Goal: Transaction & Acquisition: Book appointment/travel/reservation

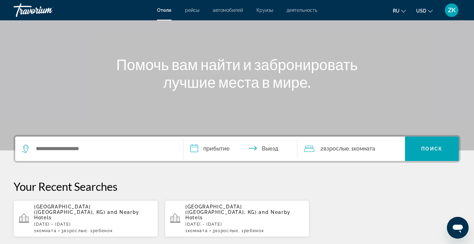
scroll to position [53, 0]
click at [404, 11] on icon "Change language" at bounding box center [404, 11] width 5 height 5
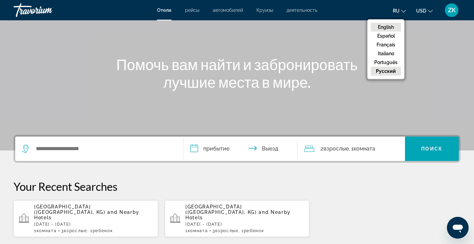
click at [393, 24] on button "English" at bounding box center [386, 27] width 30 height 9
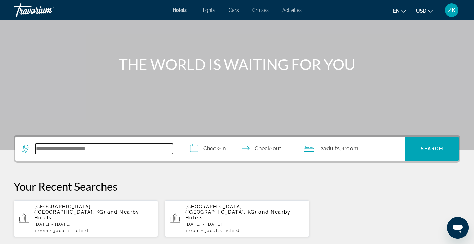
click at [49, 148] on input "Search widget" at bounding box center [104, 149] width 138 height 10
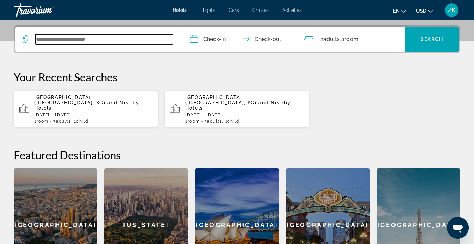
scroll to position [166, 0]
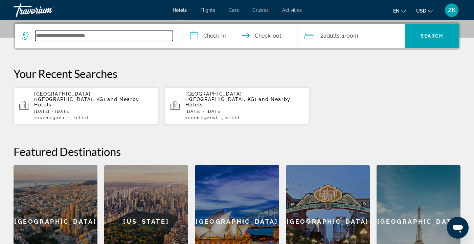
type input "*"
click at [55, 36] on input "Search widget" at bounding box center [104, 36] width 138 height 10
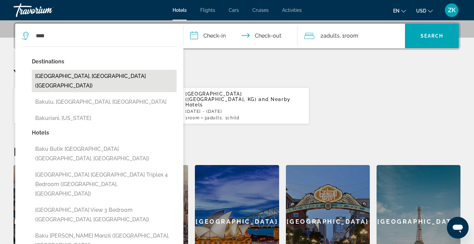
click at [79, 77] on button "[GEOGRAPHIC_DATA], [GEOGRAPHIC_DATA] ([GEOGRAPHIC_DATA])" at bounding box center [104, 81] width 145 height 22
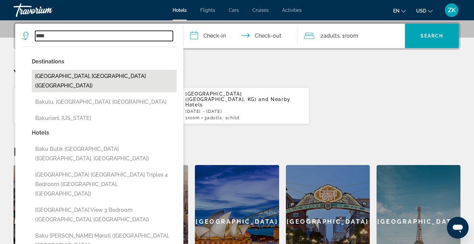
type input "**********"
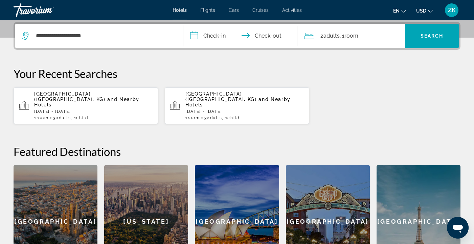
click at [204, 34] on input "**********" at bounding box center [242, 37] width 117 height 26
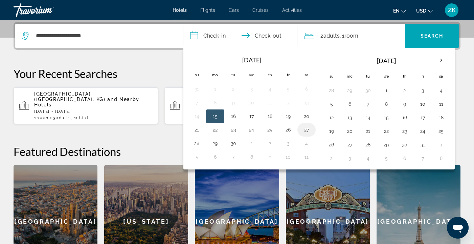
click at [307, 130] on button "27" at bounding box center [306, 129] width 11 height 9
click at [215, 143] on button "29" at bounding box center [215, 142] width 11 height 9
type input "**********"
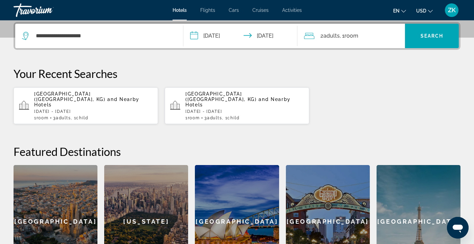
click at [312, 36] on icon "Travelers: 2 adults, 0 children" at bounding box center [309, 36] width 10 height 8
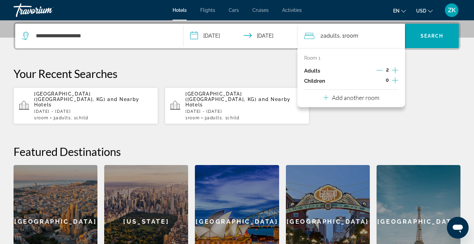
click at [381, 70] on icon "Decrement adults" at bounding box center [380, 70] width 6 height 6
click at [398, 70] on icon "Increment adults" at bounding box center [395, 70] width 6 height 6
click at [434, 37] on span "Search" at bounding box center [432, 35] width 23 height 5
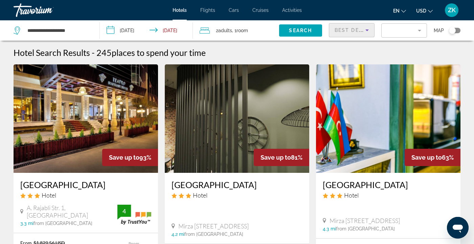
click at [367, 29] on icon "Sort by" at bounding box center [367, 30] width 3 height 2
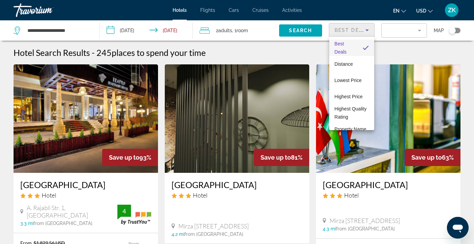
click at [405, 13] on div at bounding box center [237, 122] width 474 height 244
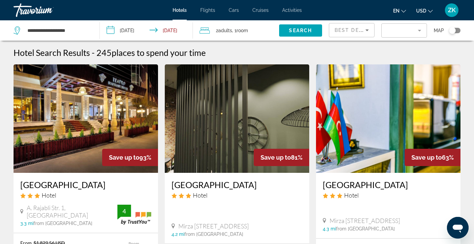
click at [405, 12] on icon "Change language" at bounding box center [404, 11] width 5 height 5
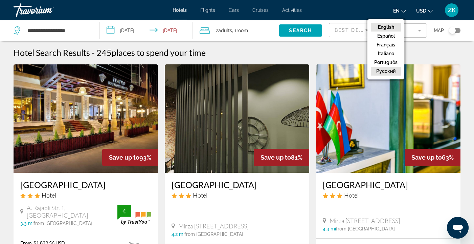
click at [388, 70] on button "русский" at bounding box center [386, 71] width 30 height 9
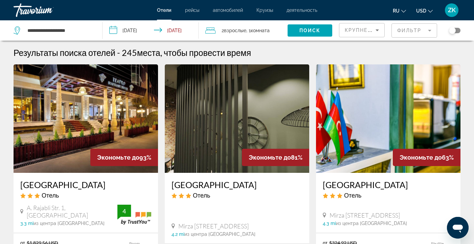
click at [431, 31] on mat-form-field "Фильтр" at bounding box center [415, 30] width 46 height 14
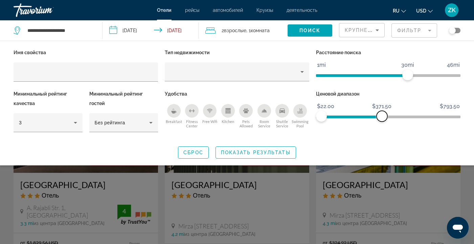
drag, startPoint x: 457, startPoint y: 114, endPoint x: 382, endPoint y: 115, distance: 75.2
click at [382, 115] on span "ngx-slider-max" at bounding box center [382, 116] width 11 height 11
drag, startPoint x: 382, startPoint y: 115, endPoint x: 366, endPoint y: 116, distance: 15.9
click at [366, 116] on span "ngx-slider-max" at bounding box center [366, 116] width 11 height 11
drag, startPoint x: 366, startPoint y: 115, endPoint x: 360, endPoint y: 115, distance: 6.4
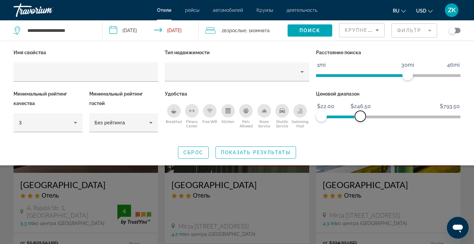
click at [360, 115] on span "ngx-slider-max" at bounding box center [360, 116] width 11 height 11
drag, startPoint x: 408, startPoint y: 73, endPoint x: 402, endPoint y: 74, distance: 5.5
click at [402, 74] on span "ngx-slider" at bounding box center [402, 74] width 11 height 11
drag, startPoint x: 402, startPoint y: 74, endPoint x: 390, endPoint y: 74, distance: 12.5
click at [390, 74] on span "ngx-slider" at bounding box center [390, 74] width 11 height 11
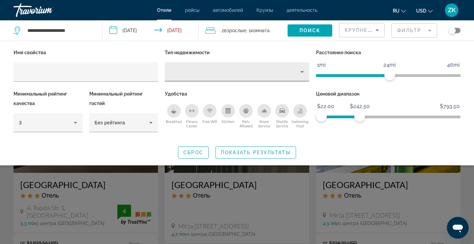
click at [303, 72] on icon "Property type" at bounding box center [302, 72] width 8 height 8
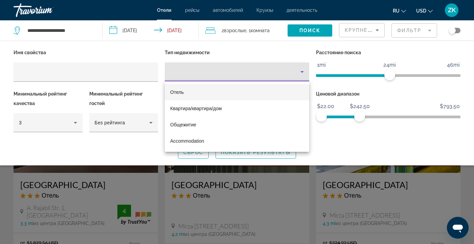
click at [279, 90] on mat-option "Отель" at bounding box center [237, 92] width 145 height 16
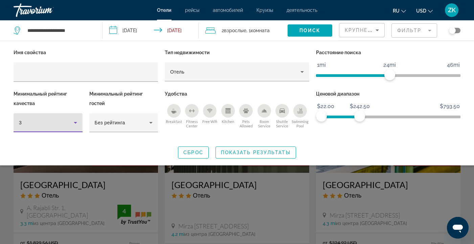
click at [77, 122] on icon "Hotel Filters" at bounding box center [75, 123] width 8 height 8
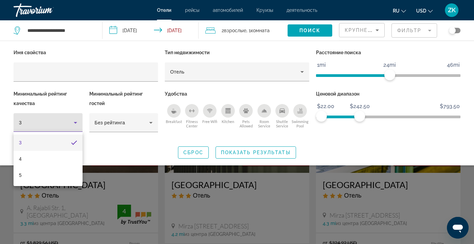
click at [54, 120] on div at bounding box center [237, 122] width 474 height 244
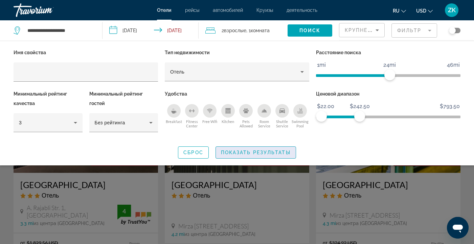
click at [259, 150] on span "Показать результаты" at bounding box center [256, 152] width 70 height 5
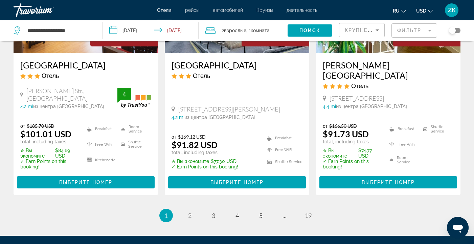
scroll to position [962, 0]
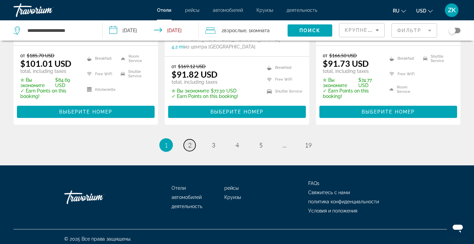
click at [191, 139] on link "page 2" at bounding box center [190, 145] width 12 height 12
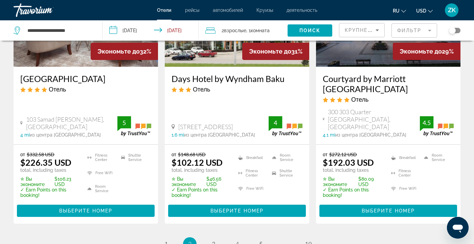
scroll to position [967, 0]
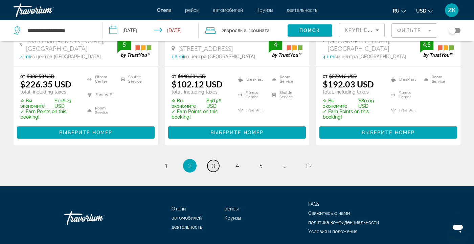
click at [217, 160] on link "page 3" at bounding box center [214, 166] width 12 height 12
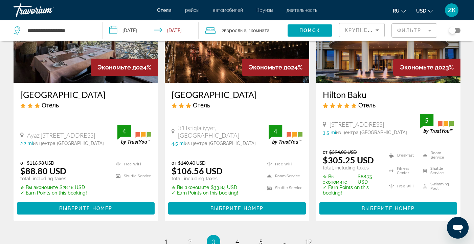
scroll to position [948, 0]
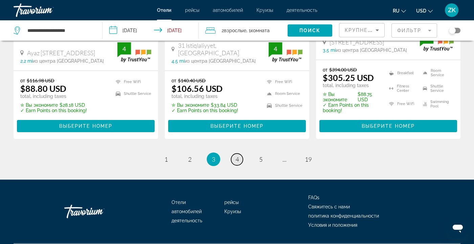
click at [236, 159] on span "4" at bounding box center [237, 158] width 3 height 7
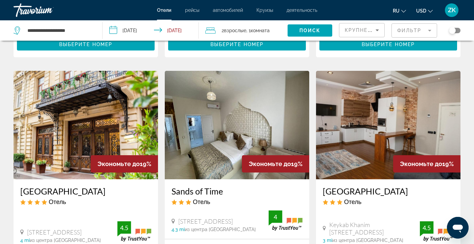
scroll to position [906, 0]
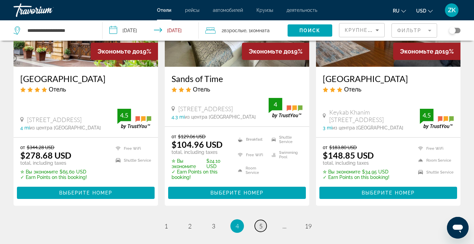
click at [261, 222] on span "5" at bounding box center [260, 225] width 3 height 7
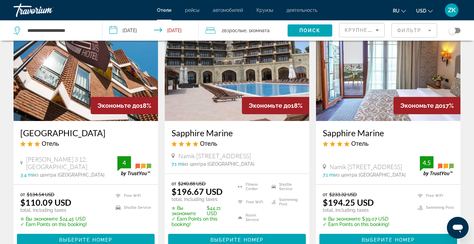
scroll to position [38, 0]
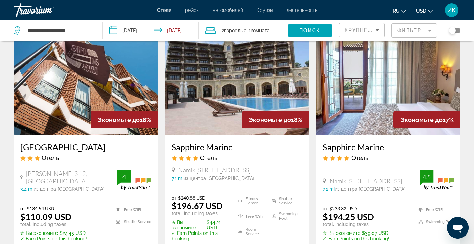
click at [430, 30] on mat-form-field "Фильтр" at bounding box center [415, 30] width 46 height 14
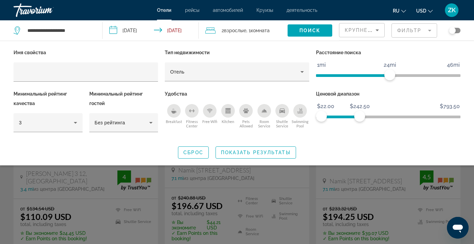
click at [173, 113] on icon "Breakfast" at bounding box center [173, 112] width 5 height 3
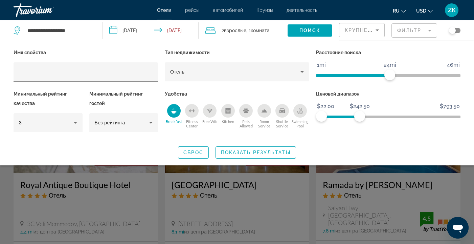
click at [210, 112] on icon "Free Wifi" at bounding box center [209, 110] width 5 height 5
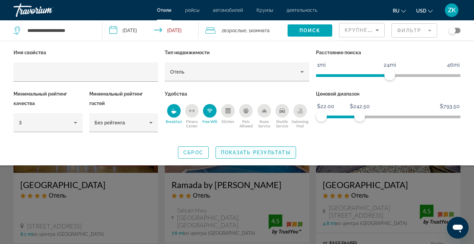
click at [257, 152] on span "Показать результаты" at bounding box center [256, 152] width 70 height 5
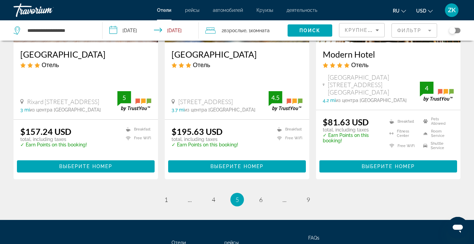
scroll to position [928, 0]
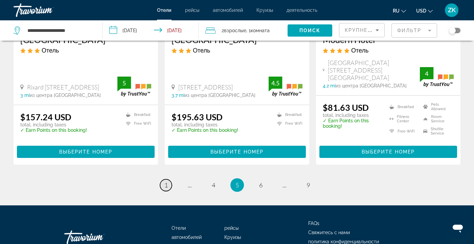
click at [169, 179] on link "page 1" at bounding box center [166, 185] width 12 height 12
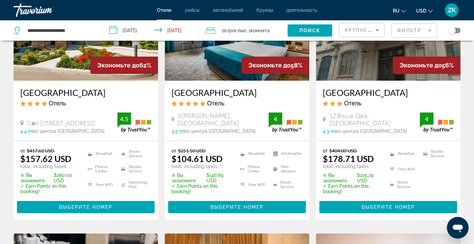
scroll to position [359, 0]
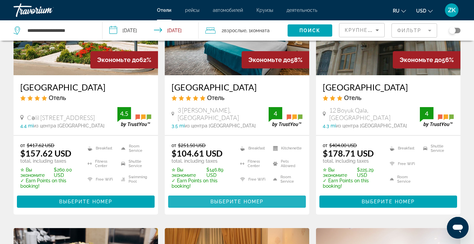
click at [243, 199] on span "Выберите номер" at bounding box center [237, 201] width 53 height 5
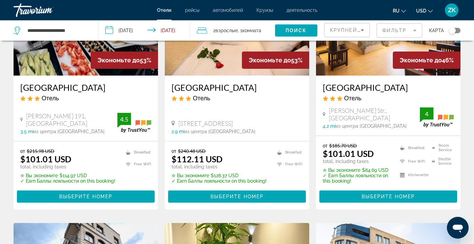
scroll to position [620, 0]
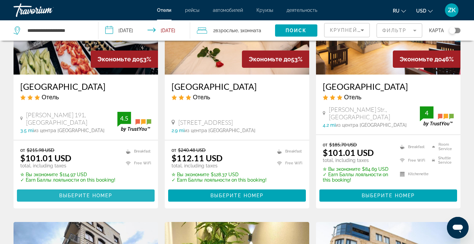
click at [104, 191] on span "Main content" at bounding box center [86, 195] width 138 height 16
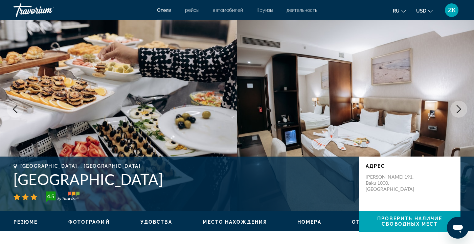
scroll to position [24, 0]
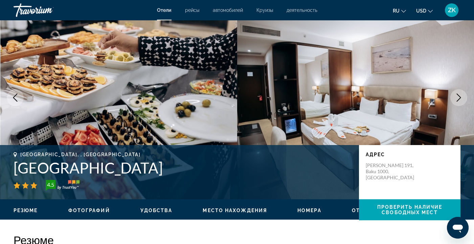
click at [459, 99] on icon "Next image" at bounding box center [459, 97] width 4 height 8
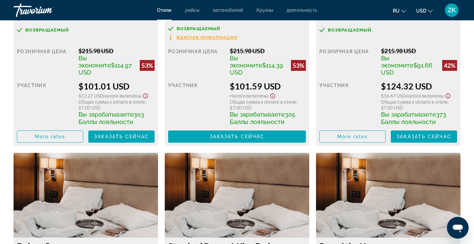
scroll to position [949, 0]
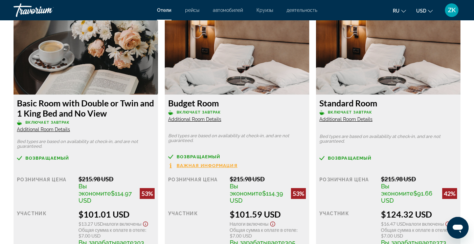
click at [105, 63] on img "Main content" at bounding box center [86, 52] width 145 height 85
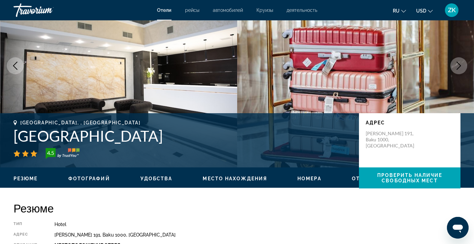
scroll to position [0, 0]
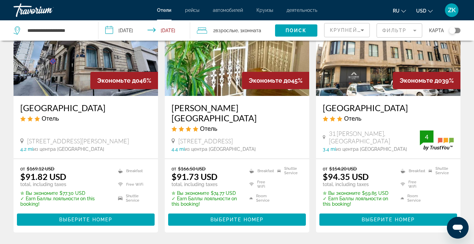
scroll to position [855, 0]
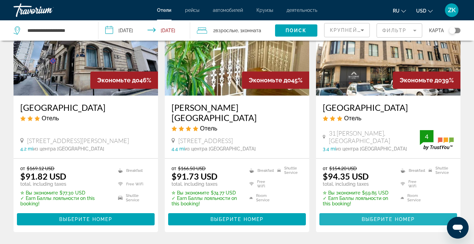
click at [385, 216] on span "Выберите номер" at bounding box center [388, 218] width 53 height 5
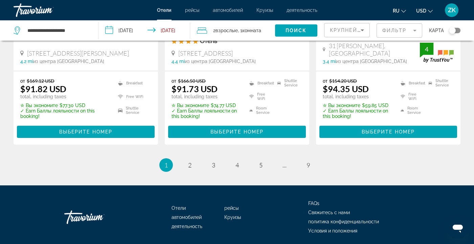
scroll to position [943, 0]
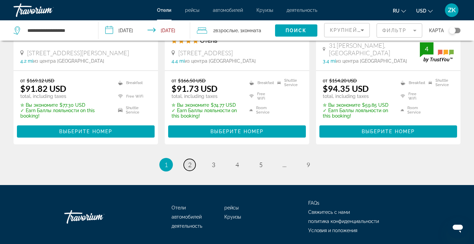
click at [189, 162] on span "2" at bounding box center [189, 164] width 3 height 7
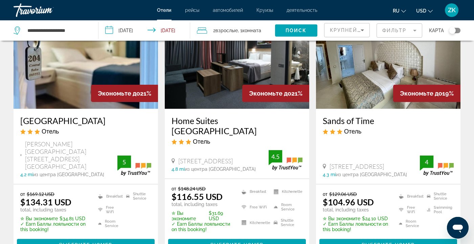
scroll to position [884, 0]
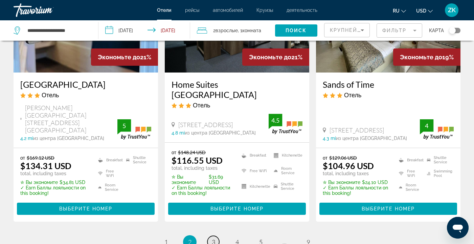
click at [214, 238] on span "3" at bounding box center [213, 241] width 3 height 7
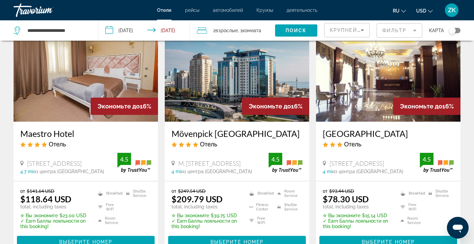
scroll to position [40, 0]
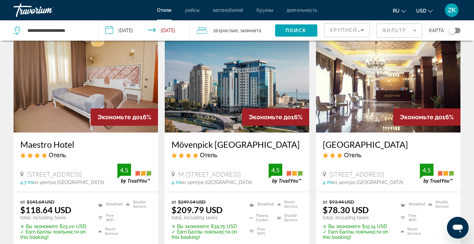
click at [379, 103] on img "Main content" at bounding box center [388, 78] width 145 height 108
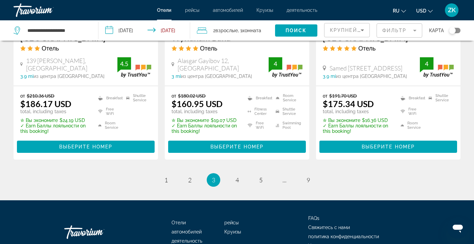
scroll to position [951, 0]
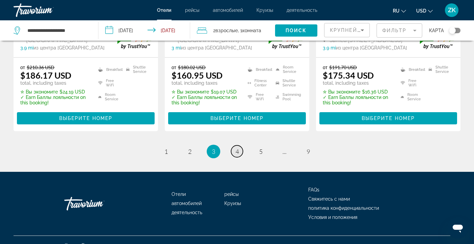
click at [238, 148] on span "4" at bounding box center [237, 151] width 3 height 7
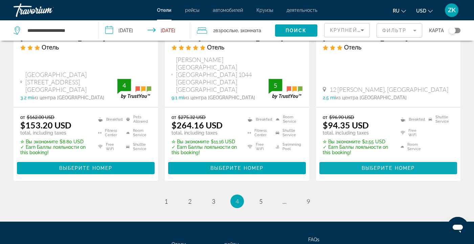
scroll to position [933, 0]
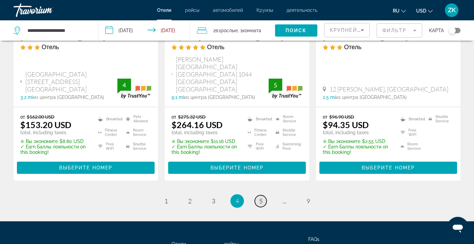
click at [261, 197] on span "5" at bounding box center [260, 200] width 3 height 7
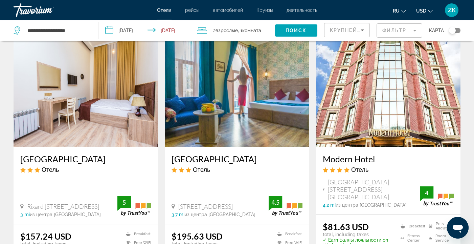
scroll to position [820, 0]
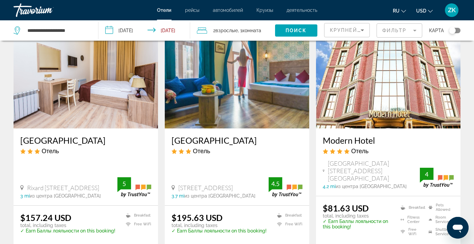
click at [374, 88] on img "Main content" at bounding box center [388, 74] width 145 height 108
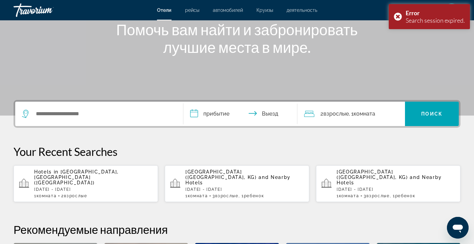
scroll to position [120, 0]
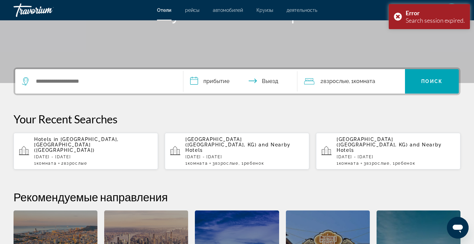
click at [95, 143] on span "[GEOGRAPHIC_DATA], [GEOGRAPHIC_DATA] ([GEOGRAPHIC_DATA])" at bounding box center [76, 144] width 85 height 16
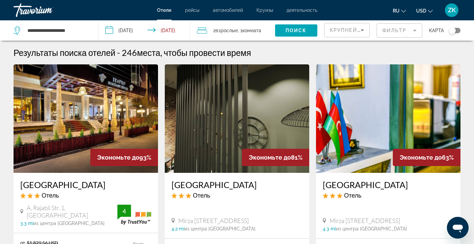
click at [416, 31] on mat-form-field "Фильтр" at bounding box center [400, 30] width 46 height 14
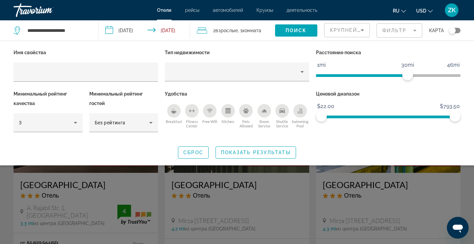
click at [174, 107] on div "Breakfast" at bounding box center [174, 111] width 14 height 14
click at [211, 109] on icon "Free Wifi" at bounding box center [209, 110] width 5 height 5
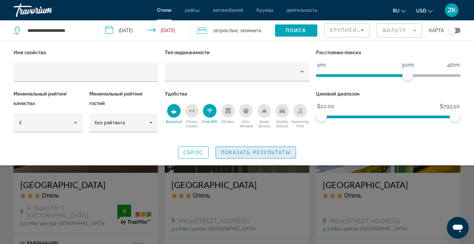
click at [245, 151] on span "Показать результаты" at bounding box center [256, 152] width 70 height 5
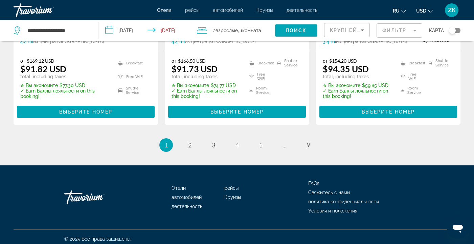
scroll to position [962, 0]
click at [258, 139] on link "page 5" at bounding box center [261, 145] width 12 height 12
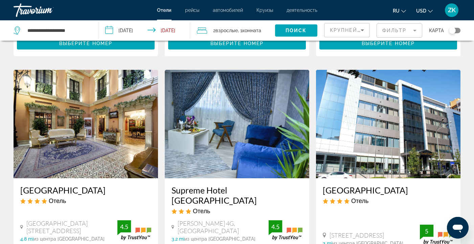
scroll to position [219, 0]
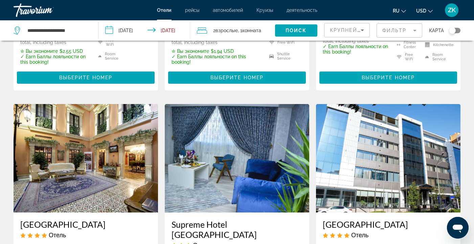
click at [224, 141] on img "Main content" at bounding box center [237, 158] width 145 height 108
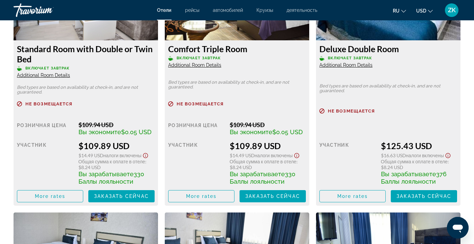
scroll to position [977, 0]
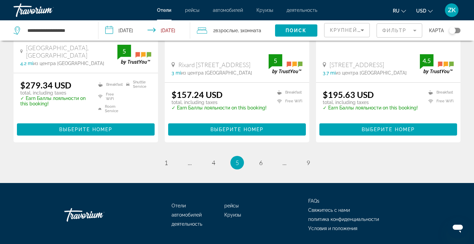
scroll to position [936, 0]
click at [260, 159] on span "6" at bounding box center [260, 162] width 3 height 7
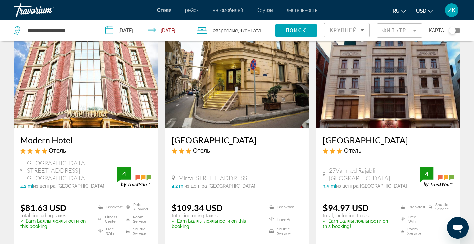
scroll to position [16, 0]
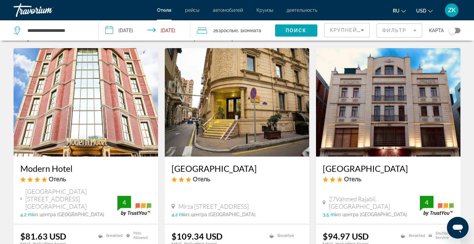
click at [97, 121] on img "Main content" at bounding box center [86, 102] width 145 height 108
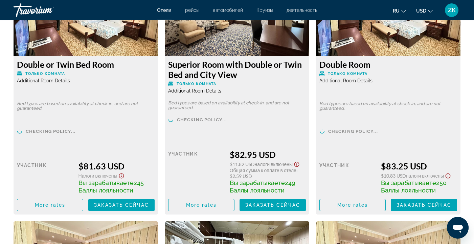
scroll to position [981, 0]
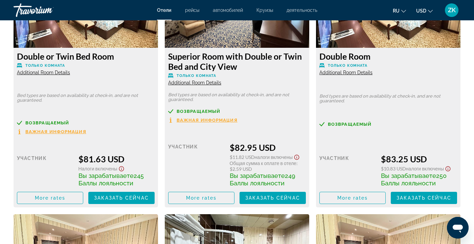
click at [40, 71] on span "Additional Room Details" at bounding box center [43, 72] width 53 height 5
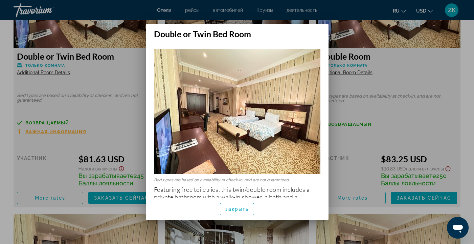
click at [124, 74] on div at bounding box center [237, 122] width 474 height 244
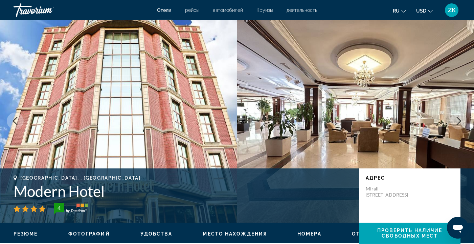
scroll to position [1, 0]
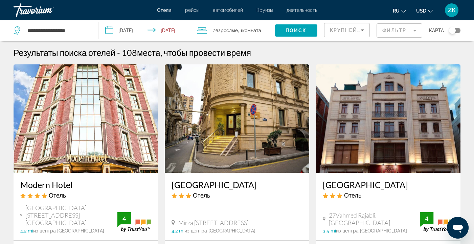
click at [416, 31] on mat-form-field "Фильтр" at bounding box center [400, 30] width 46 height 14
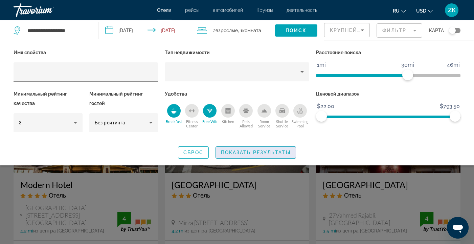
click at [242, 150] on span "Показать результаты" at bounding box center [256, 152] width 70 height 5
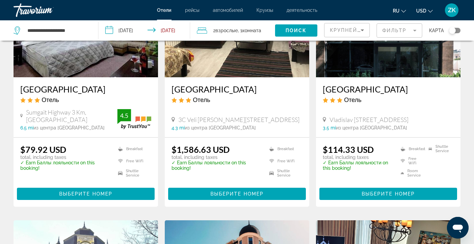
scroll to position [364, 0]
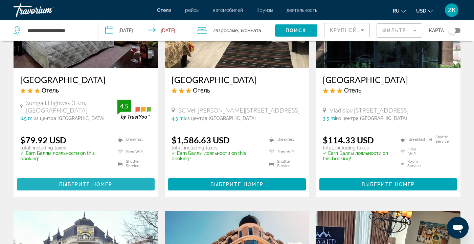
click at [80, 181] on span "Выберите номер" at bounding box center [85, 183] width 53 height 5
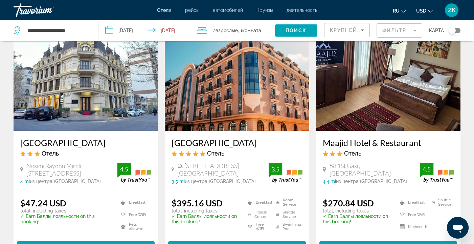
scroll to position [552, 0]
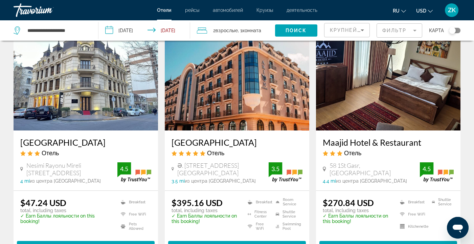
click at [96, 101] on img "Main content" at bounding box center [86, 76] width 145 height 108
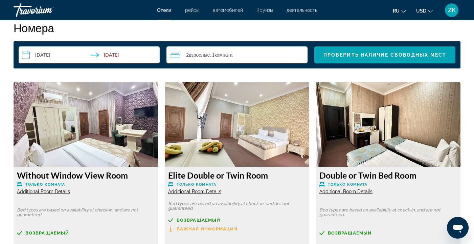
scroll to position [786, 0]
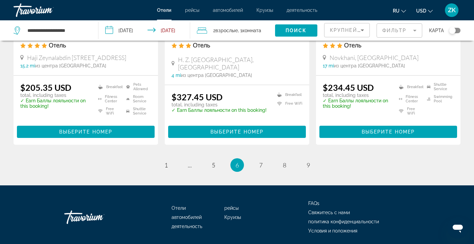
scroll to position [913, 0]
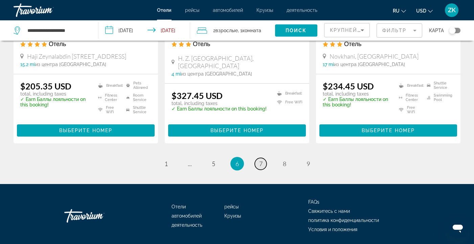
click at [259, 158] on link "page 7" at bounding box center [261, 164] width 12 height 12
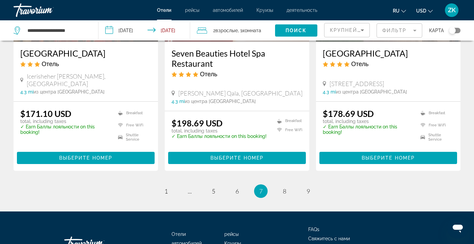
scroll to position [891, 0]
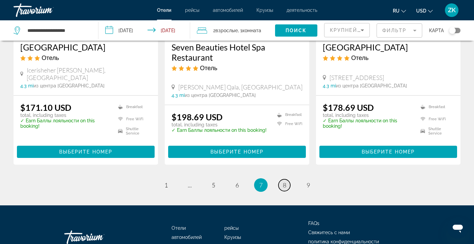
click at [284, 181] on span "8" at bounding box center [284, 184] width 3 height 7
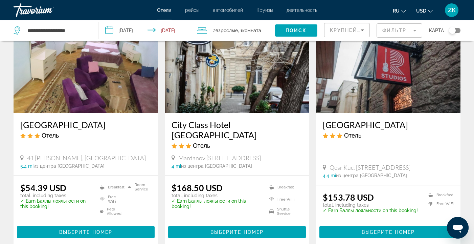
scroll to position [313, 0]
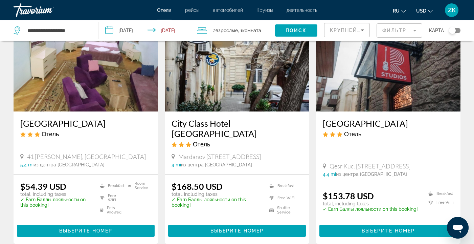
click at [106, 78] on img "Main content" at bounding box center [86, 57] width 145 height 108
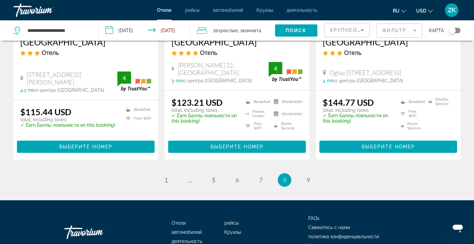
scroll to position [892, 0]
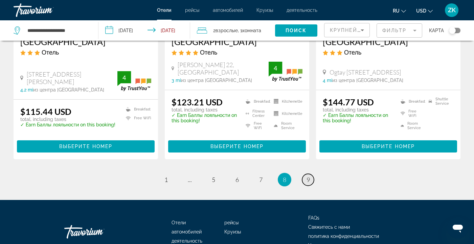
click at [308, 176] on span "9" at bounding box center [308, 179] width 3 height 7
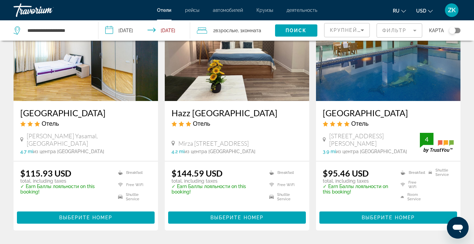
scroll to position [50, 0]
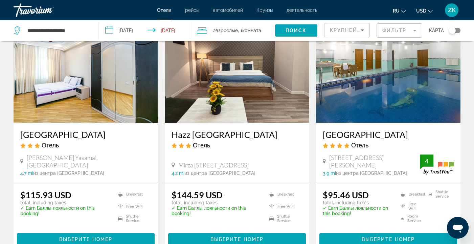
click at [392, 74] on img "Main content" at bounding box center [388, 68] width 145 height 108
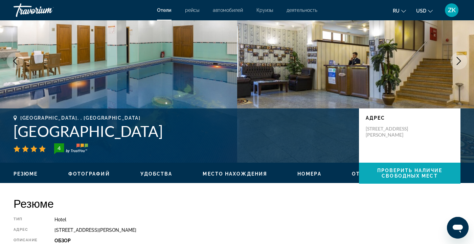
scroll to position [55, 0]
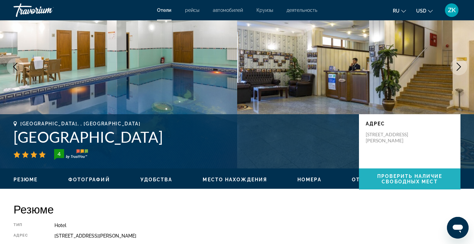
click at [405, 177] on span "Проверить наличие свободных мест" at bounding box center [410, 178] width 65 height 11
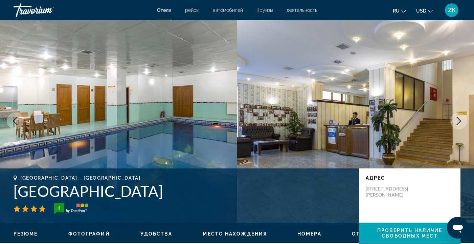
scroll to position [1, 0]
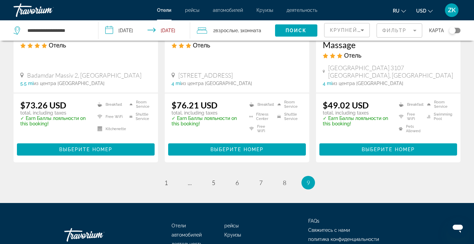
scroll to position [908, 0]
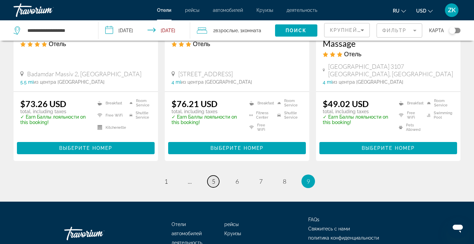
click at [214, 177] on span "5" at bounding box center [213, 180] width 3 height 7
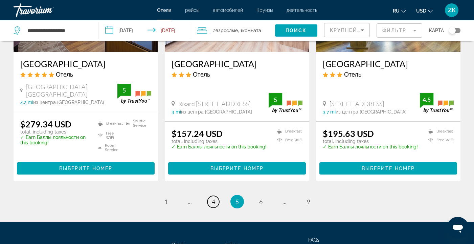
scroll to position [897, 0]
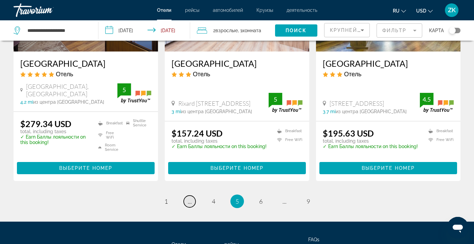
click at [189, 197] on span "..." at bounding box center [190, 200] width 4 height 7
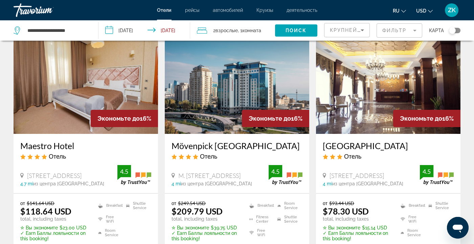
scroll to position [30, 0]
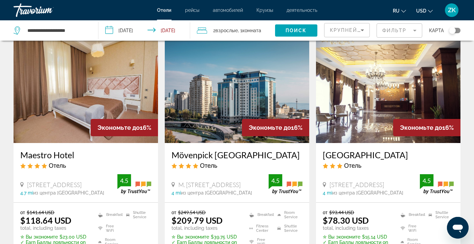
click at [382, 81] on img "Main content" at bounding box center [388, 89] width 145 height 108
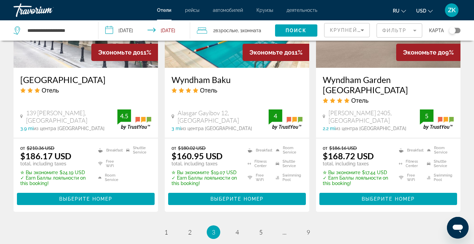
scroll to position [881, 0]
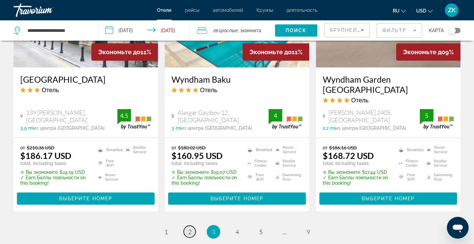
click at [190, 228] on span "2" at bounding box center [189, 231] width 3 height 7
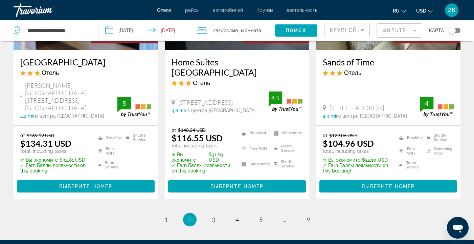
scroll to position [910, 0]
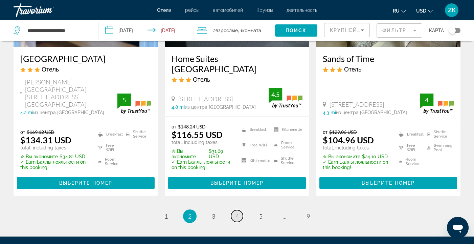
click at [236, 212] on span "4" at bounding box center [237, 215] width 3 height 7
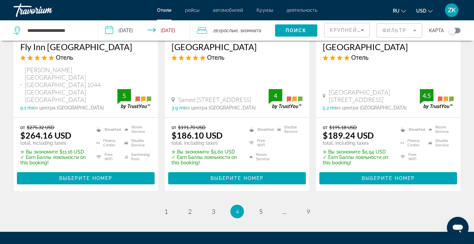
scroll to position [945, 0]
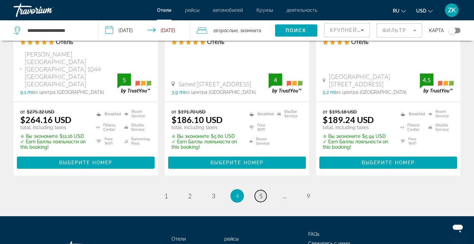
click at [260, 192] on span "5" at bounding box center [260, 195] width 3 height 7
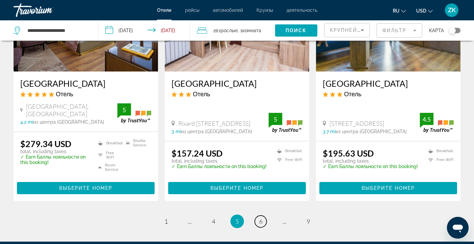
scroll to position [888, 0]
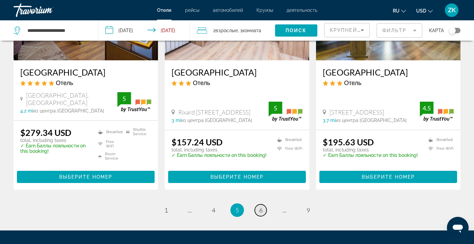
click at [261, 206] on span "6" at bounding box center [260, 209] width 3 height 7
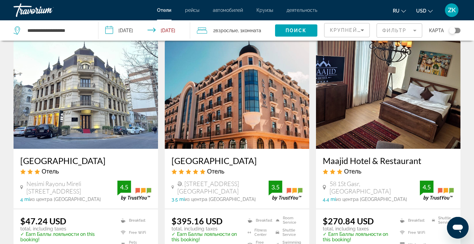
scroll to position [534, 0]
click at [97, 104] on img "Main content" at bounding box center [86, 95] width 145 height 108
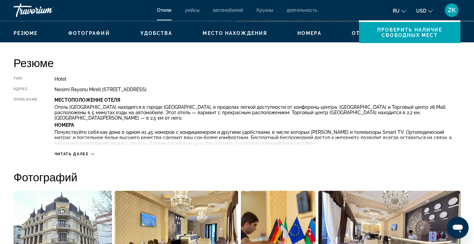
scroll to position [168, 0]
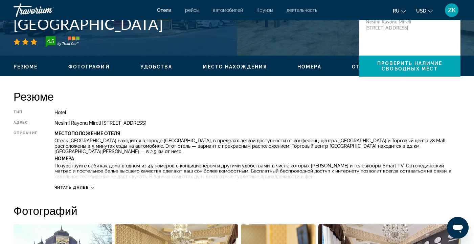
click at [252, 65] on span "Место нахождения" at bounding box center [235, 66] width 64 height 5
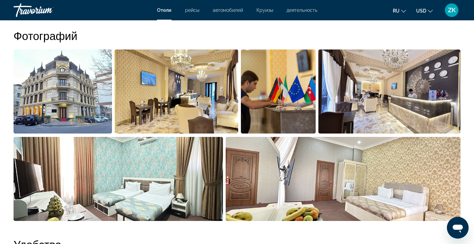
scroll to position [247, 0]
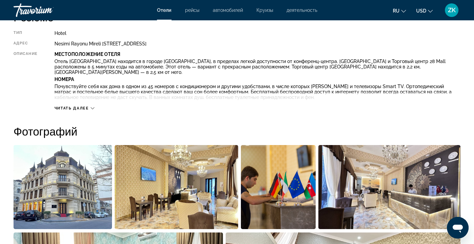
click at [296, 9] on span "деятельность" at bounding box center [302, 9] width 31 height 5
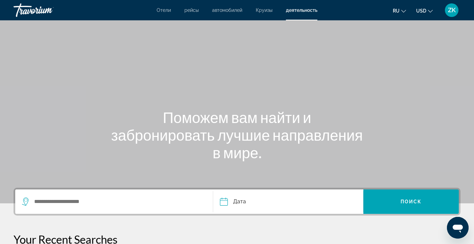
click at [404, 11] on icon "Change language" at bounding box center [404, 11] width 5 height 5
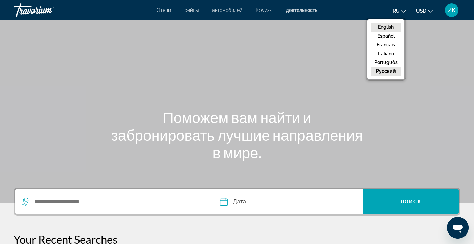
click at [389, 26] on button "English" at bounding box center [386, 27] width 30 height 9
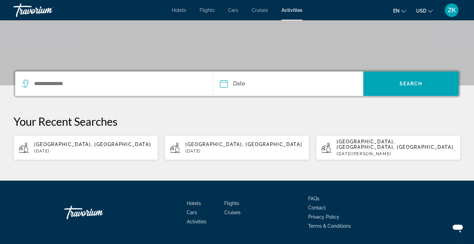
scroll to position [33, 0]
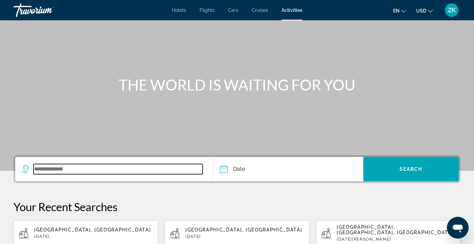
click at [93, 169] on input "Search widget" at bounding box center [118, 169] width 169 height 10
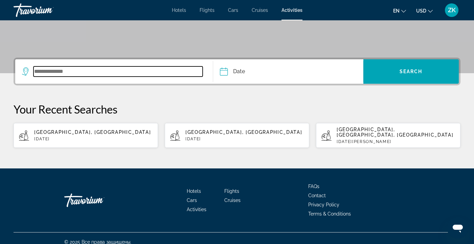
scroll to position [132, 0]
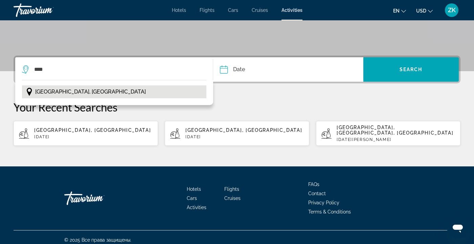
click at [61, 89] on span "[GEOGRAPHIC_DATA], [GEOGRAPHIC_DATA]" at bounding box center [90, 91] width 111 height 9
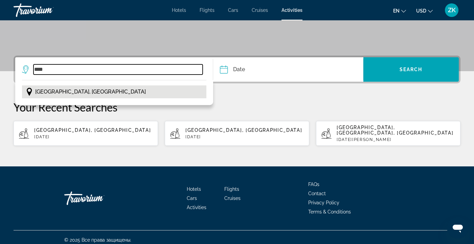
type input "**********"
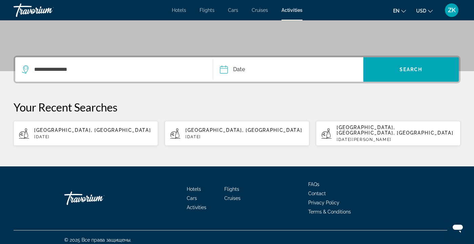
click at [255, 68] on input "Date" at bounding box center [255, 70] width 74 height 26
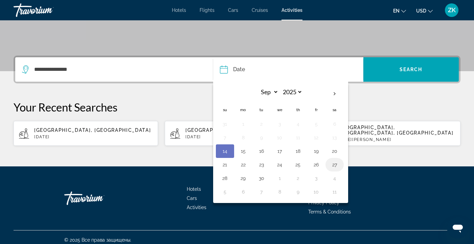
click at [334, 164] on button "27" at bounding box center [334, 164] width 11 height 9
type input "**********"
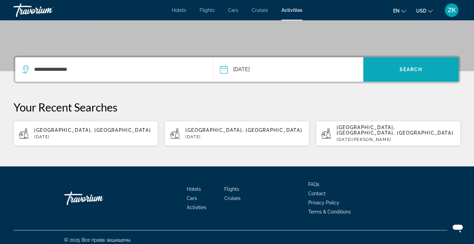
click at [409, 64] on span "Search widget" at bounding box center [411, 69] width 95 height 16
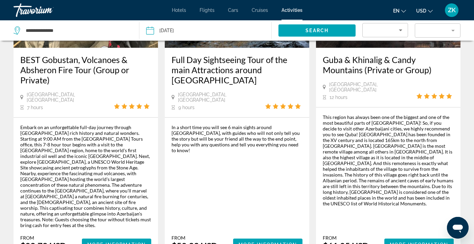
scroll to position [102, 0]
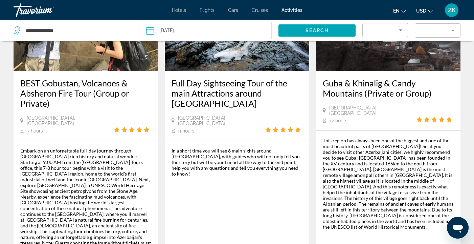
click at [405, 10] on icon "Change language" at bounding box center [404, 11] width 5 height 3
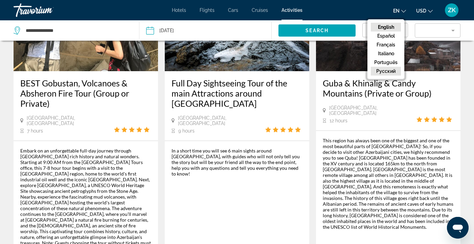
click at [391, 70] on button "русский" at bounding box center [386, 71] width 30 height 9
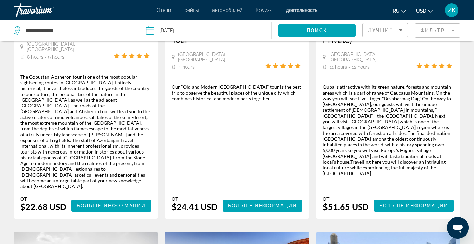
scroll to position [352, 0]
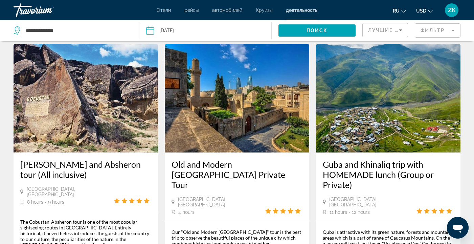
click at [455, 30] on mat-form-field "Фильтр" at bounding box center [438, 30] width 46 height 14
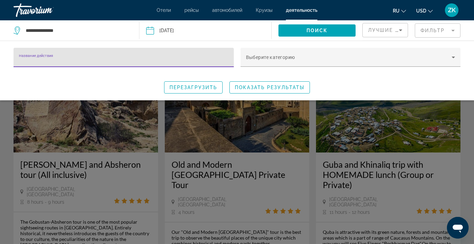
click at [195, 58] on input "Название действия" at bounding box center [124, 60] width 210 height 8
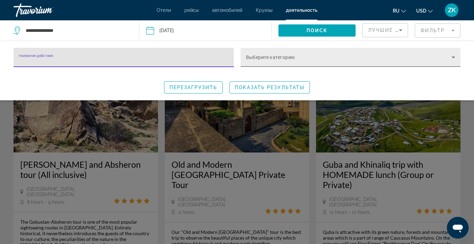
click at [454, 57] on icon "Search widget" at bounding box center [453, 58] width 3 height 2
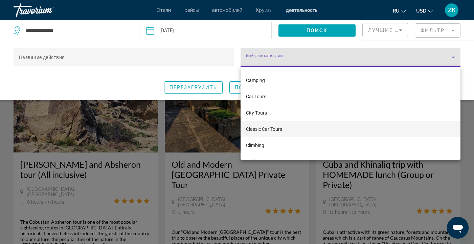
scroll to position [307, 0]
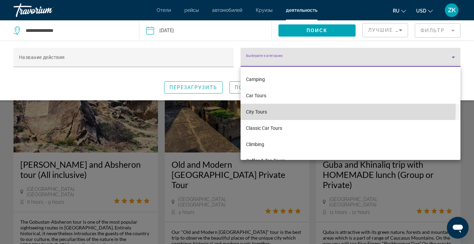
click at [330, 110] on mat-option "City Tours" at bounding box center [351, 112] width 220 height 16
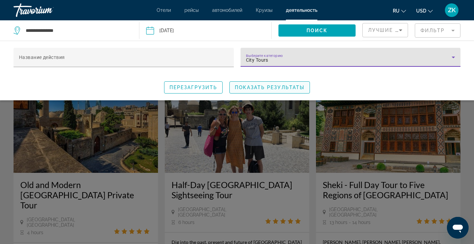
click at [269, 86] on span "Показать результаты" at bounding box center [270, 87] width 70 height 5
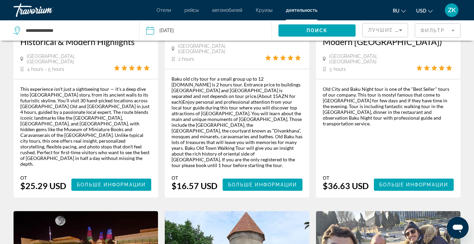
scroll to position [780, 0]
